Goal: Communication & Community: Participate in discussion

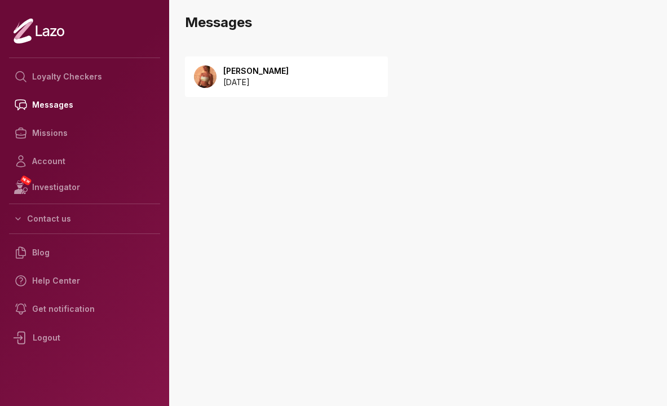
click at [287, 67] on p "[PERSON_NAME]" at bounding box center [255, 70] width 65 height 11
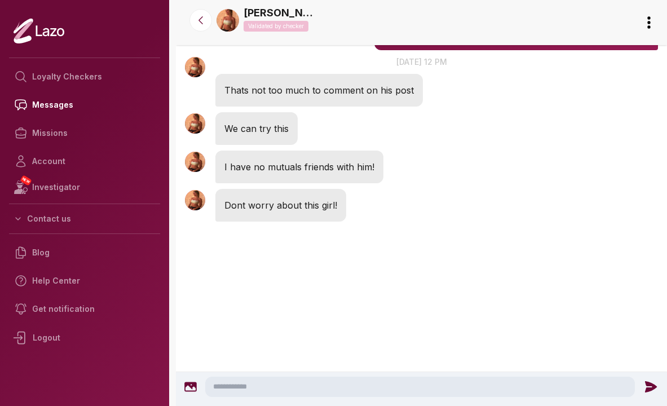
scroll to position [1170, 0]
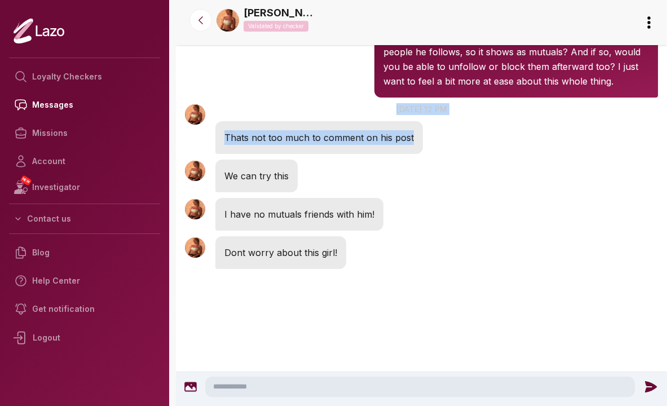
drag, startPoint x: 319, startPoint y: 155, endPoint x: 357, endPoint y: 197, distance: 57.0
click at [357, 157] on div "[PERSON_NAME] 12:24 PM [DATE] at 12 pm Thats not too much to comment on his post" at bounding box center [421, 128] width 491 height 56
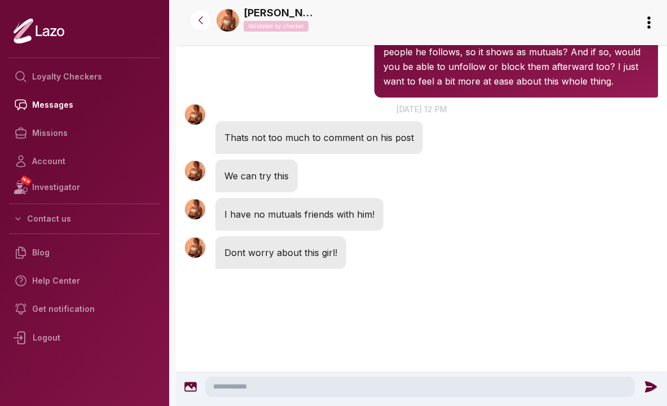
click at [341, 195] on div "[PERSON_NAME] 12:24 PM We can try this" at bounding box center [421, 176] width 491 height 38
drag, startPoint x: 340, startPoint y: 203, endPoint x: 341, endPoint y: 224, distance: 20.9
click at [341, 195] on div "[PERSON_NAME] 12:24 PM We can try this" at bounding box center [421, 176] width 491 height 38
drag, startPoint x: 417, startPoint y: 264, endPoint x: 407, endPoint y: 241, distance: 26.0
click at [407, 233] on div "[PERSON_NAME] 12:25 PM I have no mutuals friends with him!" at bounding box center [421, 214] width 491 height 38
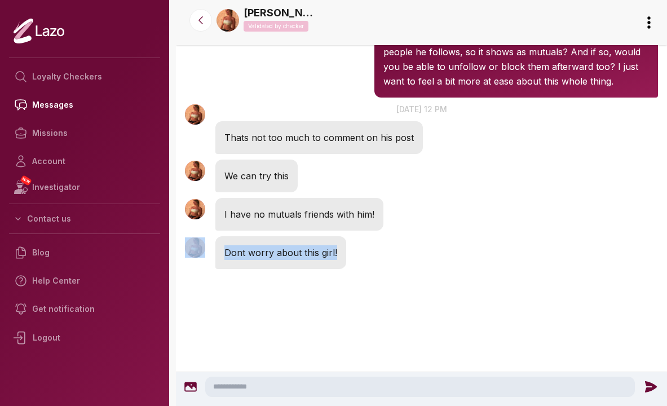
drag, startPoint x: 391, startPoint y: 269, endPoint x: 385, endPoint y: 302, distance: 33.2
click at [310, 100] on div "[PERSON_NAME] 10:53 AM Hey, quick question — did you ever follow any of the sam…" at bounding box center [421, 59] width 491 height 82
